Goal: Task Accomplishment & Management: Manage account settings

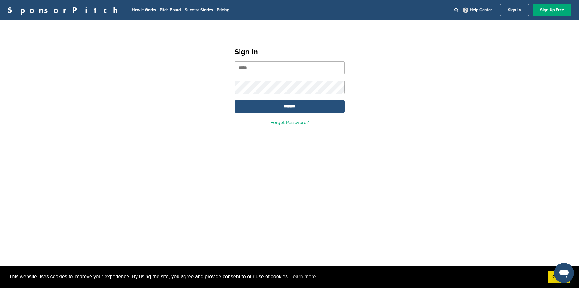
type input "**********"
click at [273, 106] on input "*******" at bounding box center [290, 106] width 110 height 12
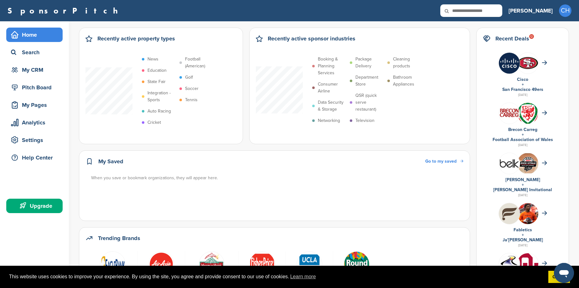
click at [470, 103] on div "Recently active sponsor industries Booking & Planning Services Consumer Airline…" at bounding box center [359, 86] width 221 height 117
